Goal: Information Seeking & Learning: Learn about a topic

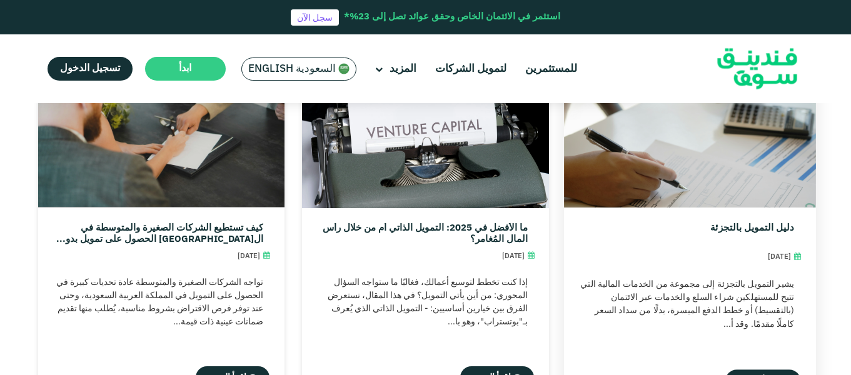
scroll to position [5065, 0]
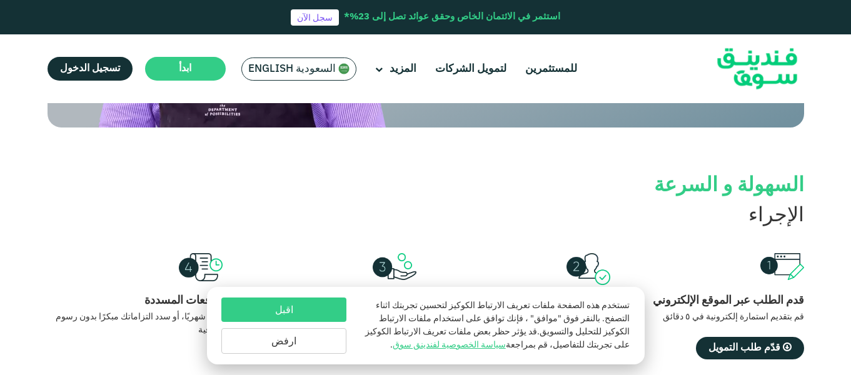
scroll to position [1063, 0]
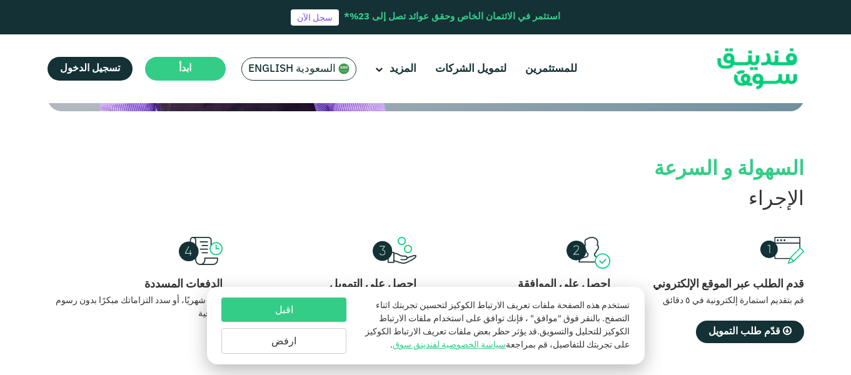
click at [328, 315] on button "اقبل" at bounding box center [283, 310] width 125 height 24
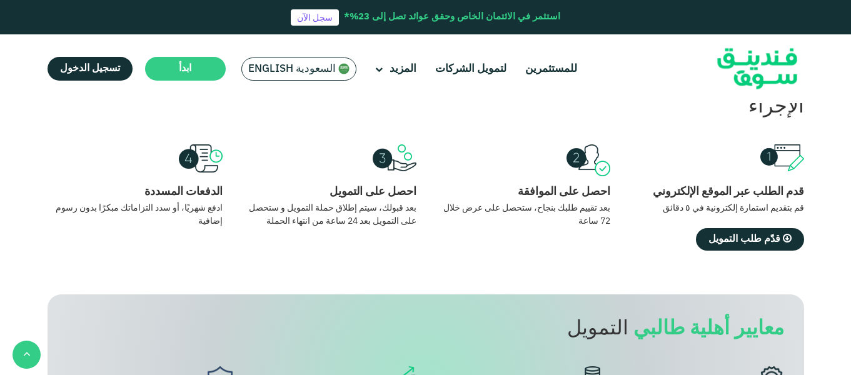
scroll to position [1146, 0]
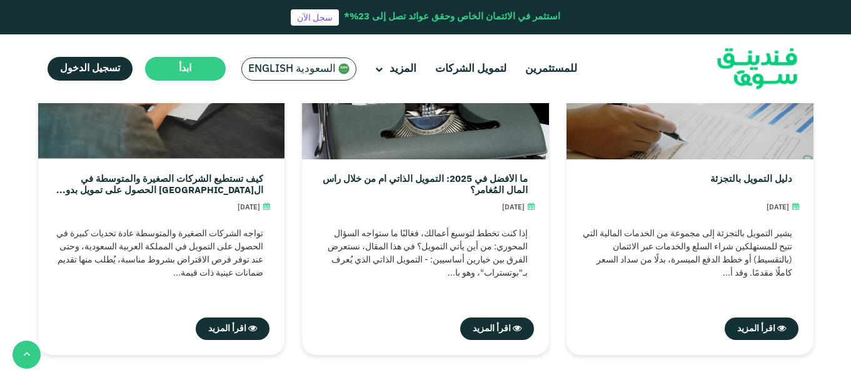
scroll to position [5002, 0]
